Goal: Information Seeking & Learning: Learn about a topic

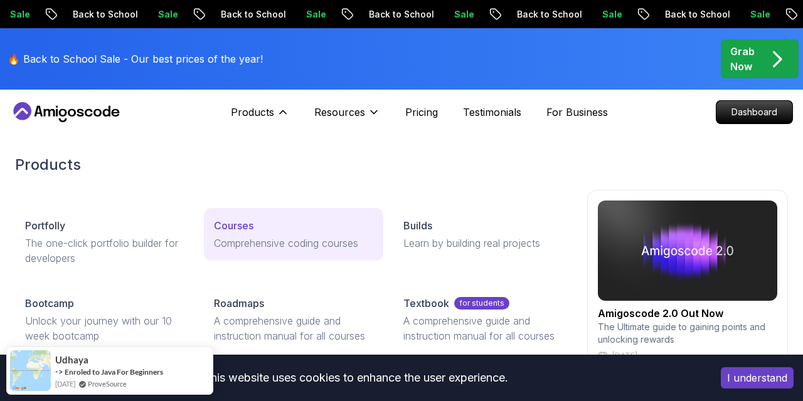
click at [246, 241] on p "Comprehensive coding courses" at bounding box center [293, 243] width 159 height 15
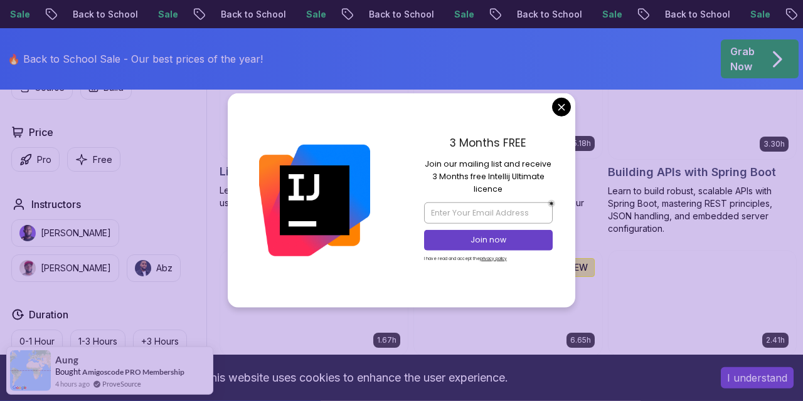
scroll to position [445, 0]
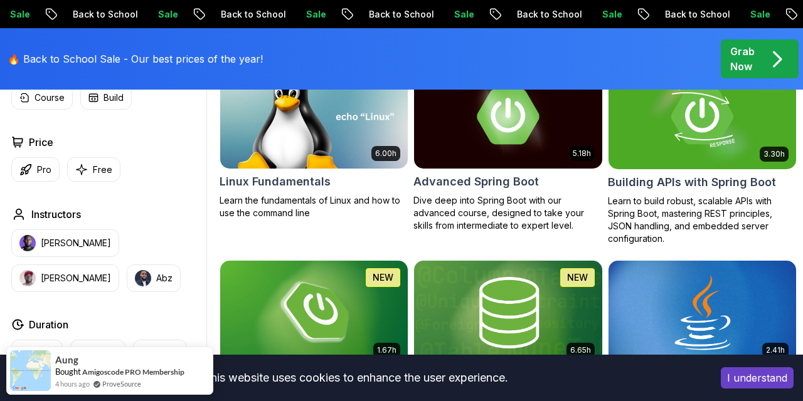
click at [119, 265] on button "[PERSON_NAME]" at bounding box center [65, 279] width 108 height 28
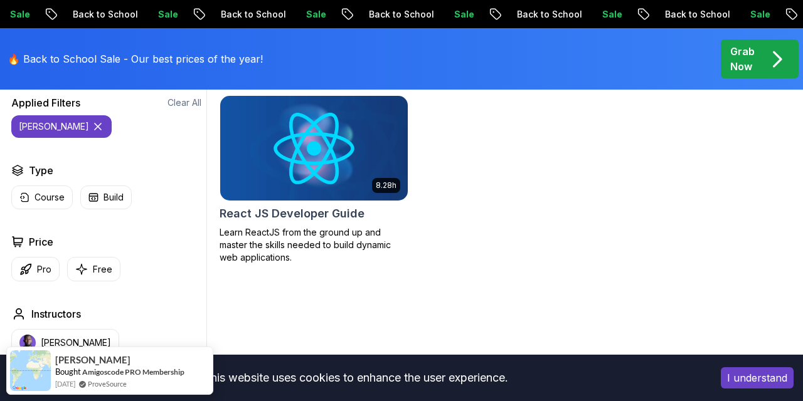
scroll to position [521, 0]
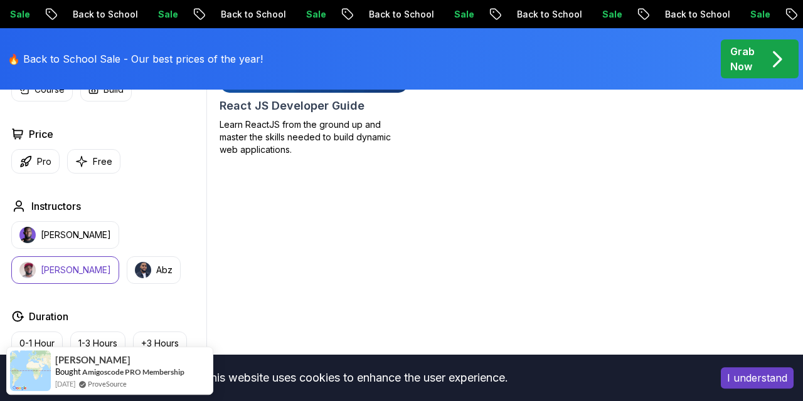
click at [287, 117] on div "8.28h React JS Developer Guide Learn ReactJS from the ground up and master the …" at bounding box center [313, 71] width 189 height 169
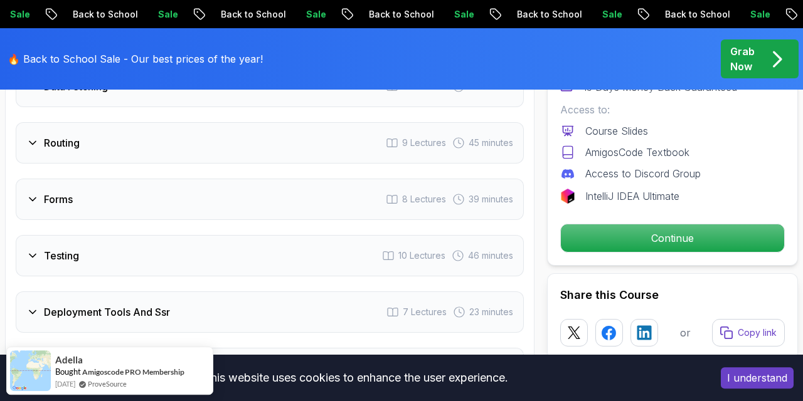
click at [264, 220] on div "Forms 8 Lectures 39 minutes" at bounding box center [270, 199] width 508 height 41
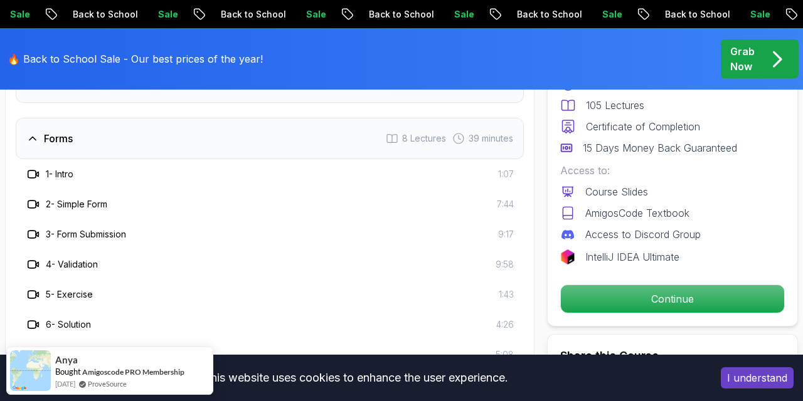
scroll to position [2427, 0]
click at [142, 159] on div "Forms 8 Lectures 39 minutes" at bounding box center [270, 137] width 508 height 41
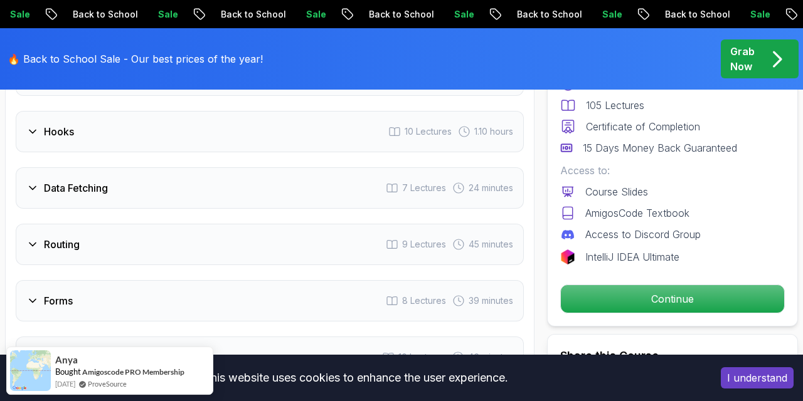
scroll to position [2244, 0]
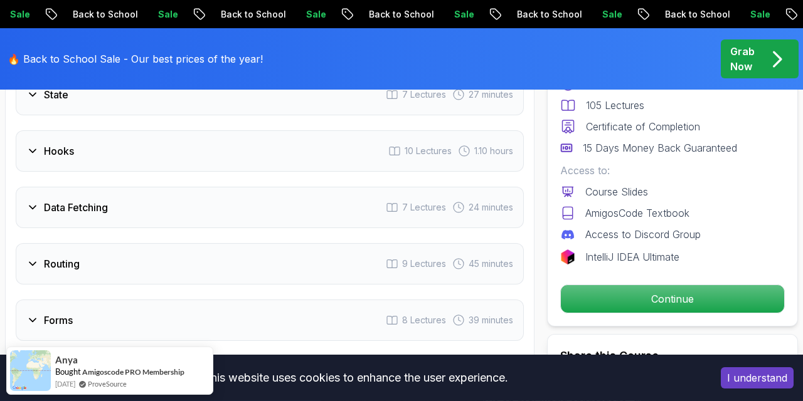
click at [142, 164] on div "Hooks 10 Lectures 1.10 hours" at bounding box center [270, 150] width 508 height 41
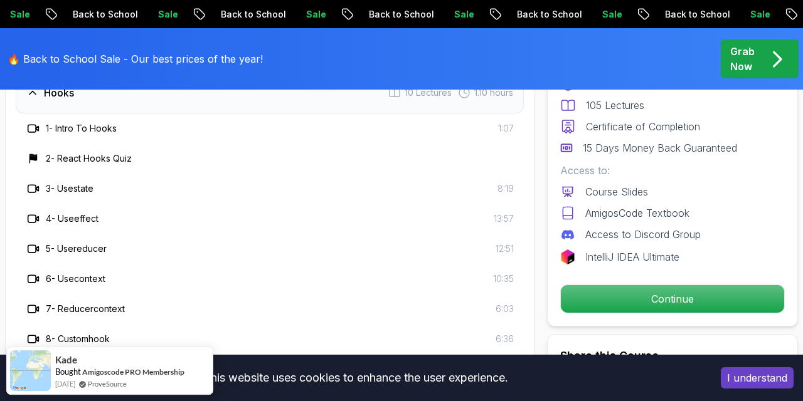
scroll to position [2158, 0]
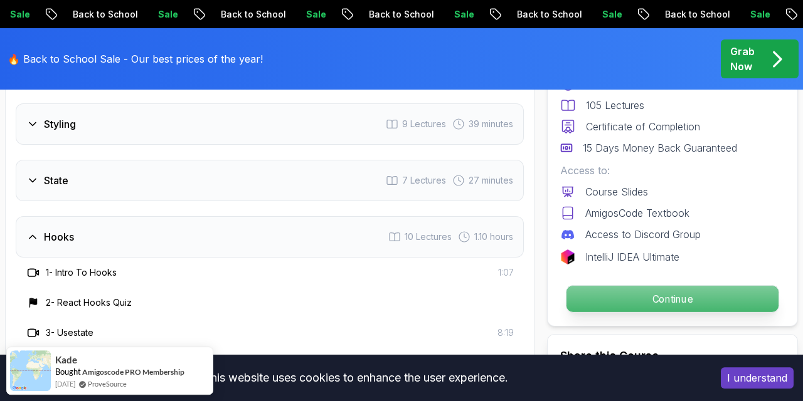
click at [636, 287] on p "Continue" at bounding box center [672, 299] width 212 height 26
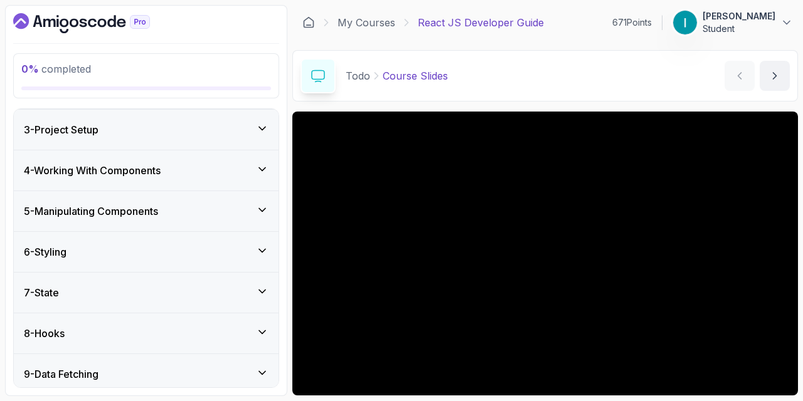
scroll to position [185, 0]
click at [131, 218] on h3 "5 - Manipulating Components" at bounding box center [91, 212] width 134 height 15
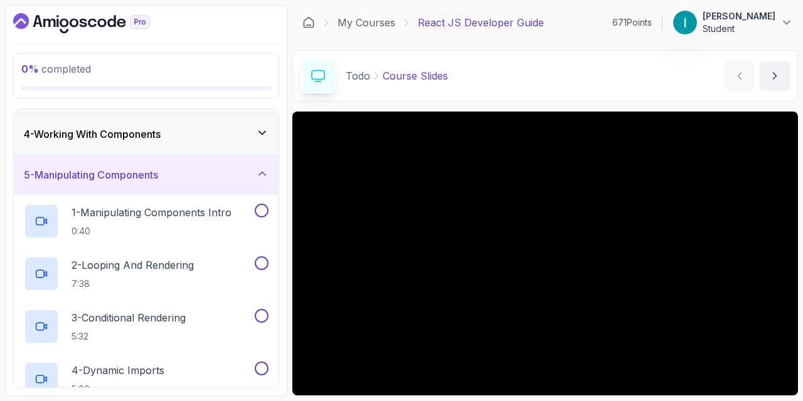
scroll to position [114, 0]
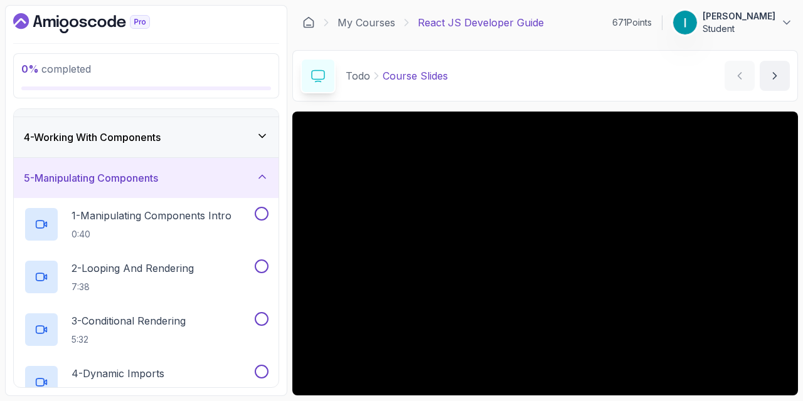
click at [136, 178] on h3 "5 - Manipulating Components" at bounding box center [91, 178] width 134 height 15
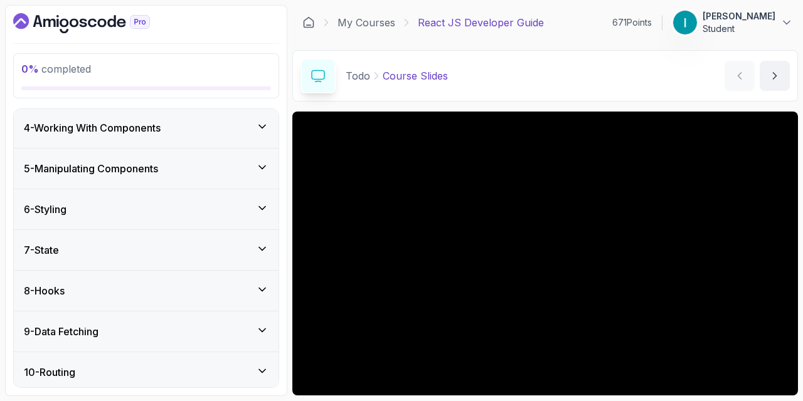
scroll to position [124, 0]
click at [161, 125] on h3 "4 - Working With Components" at bounding box center [92, 127] width 137 height 15
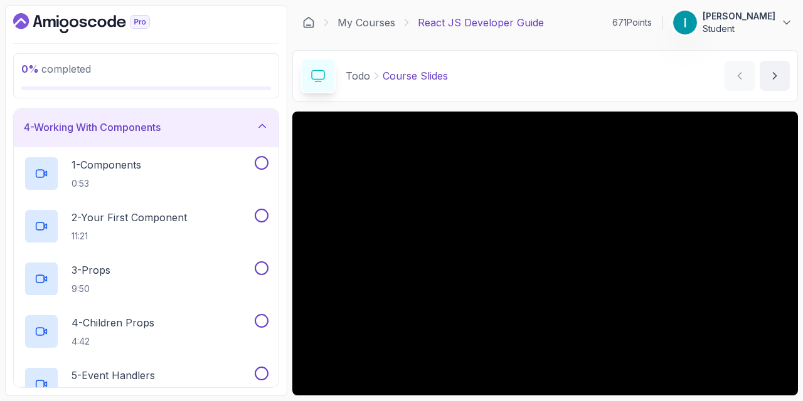
click at [161, 125] on h3 "4 - Working With Components" at bounding box center [92, 127] width 137 height 15
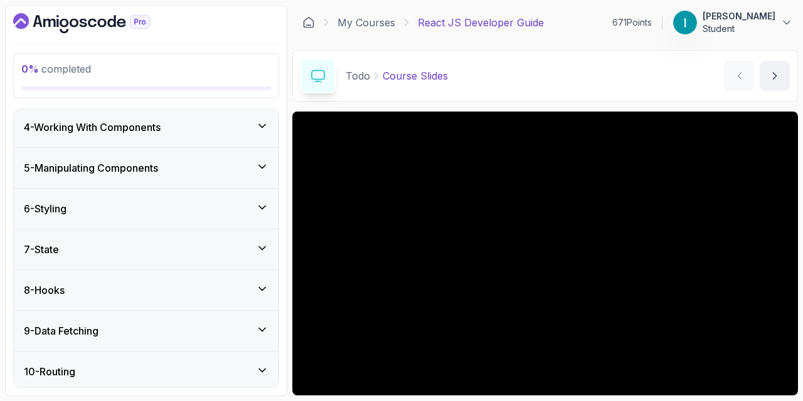
click at [156, 120] on h3 "4 - Working With Components" at bounding box center [92, 127] width 137 height 15
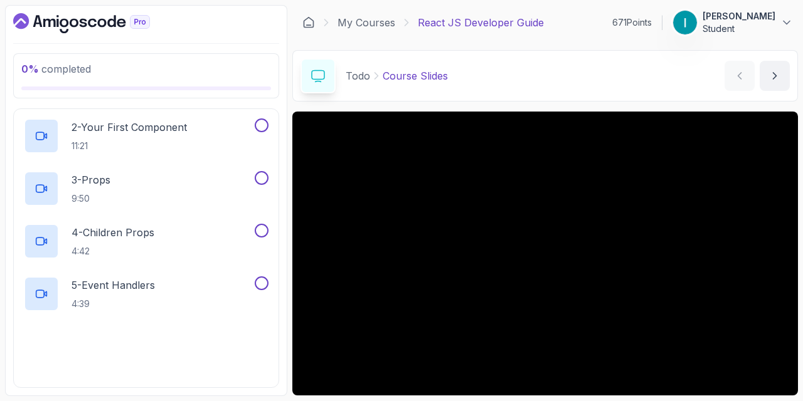
scroll to position [215, 0]
click at [193, 283] on div "5 - Event Handlers 4:39" at bounding box center [138, 293] width 228 height 35
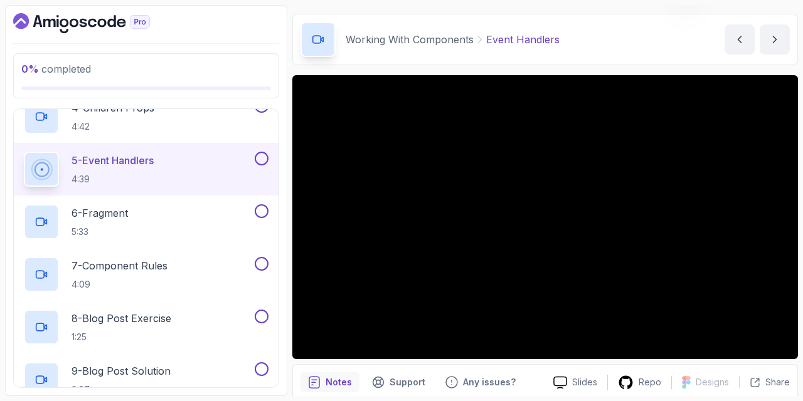
scroll to position [38, 0]
